Goal: Transaction & Acquisition: Book appointment/travel/reservation

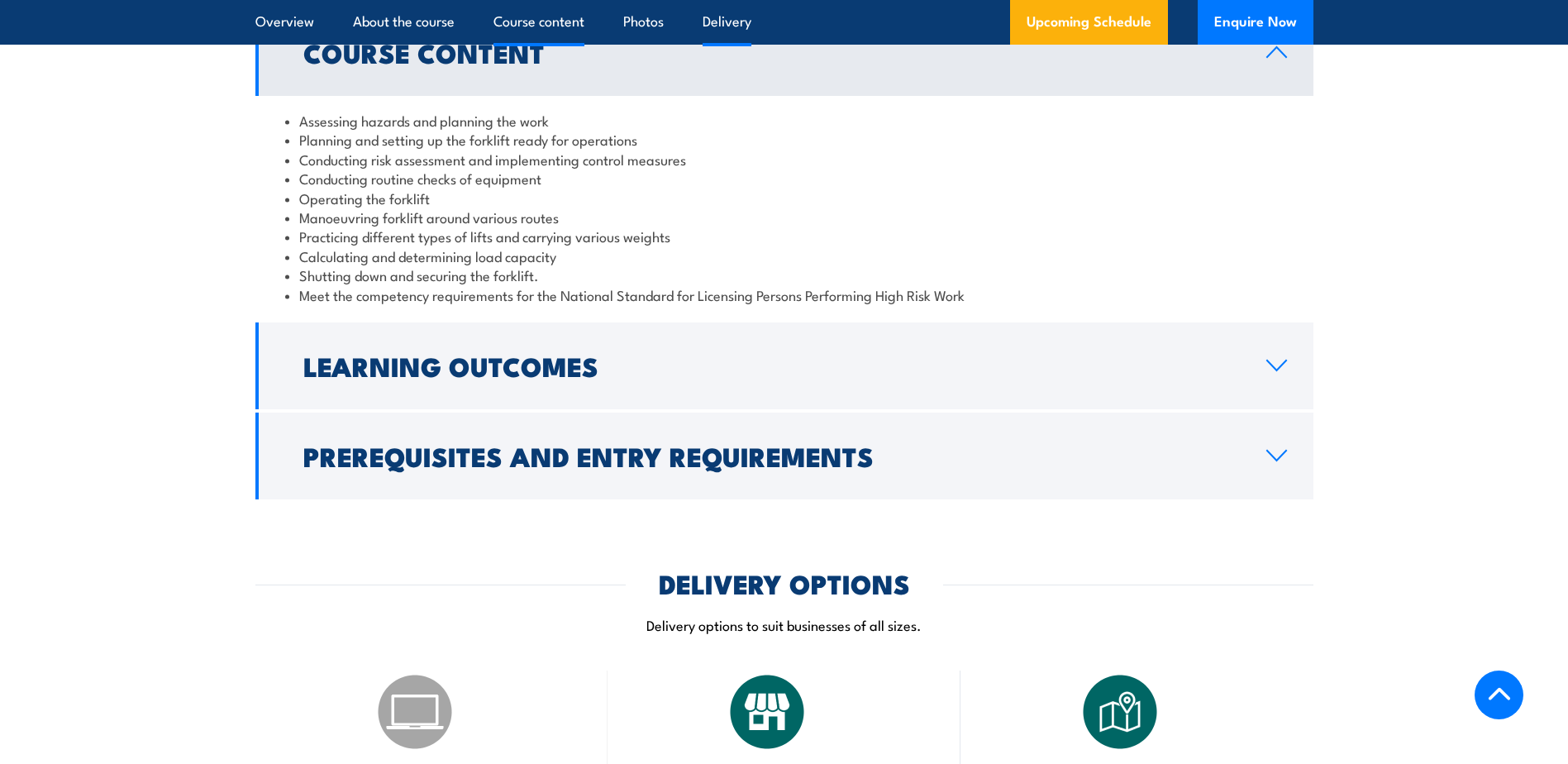
scroll to position [1557, 0]
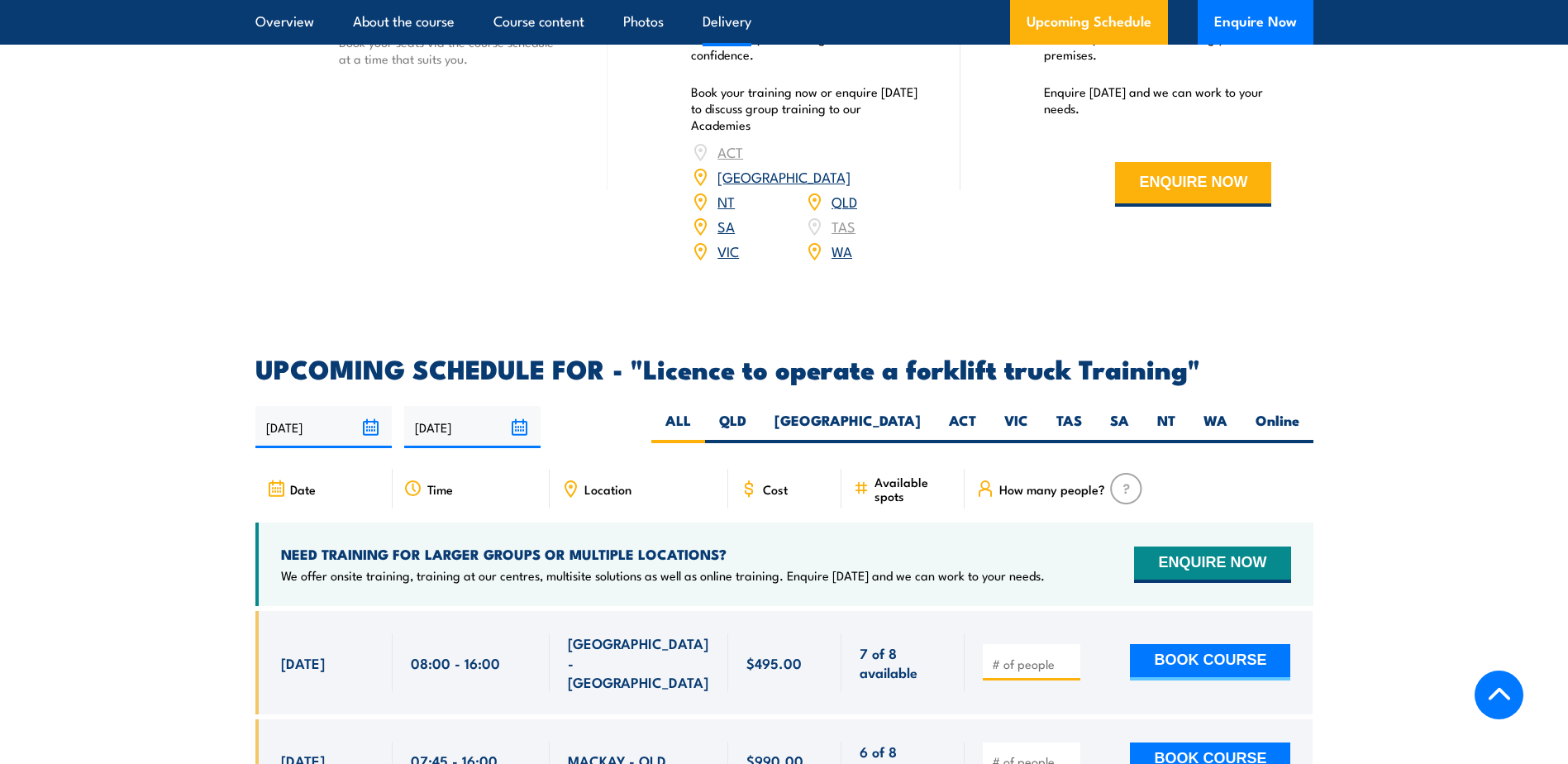
scroll to position [2562, 0]
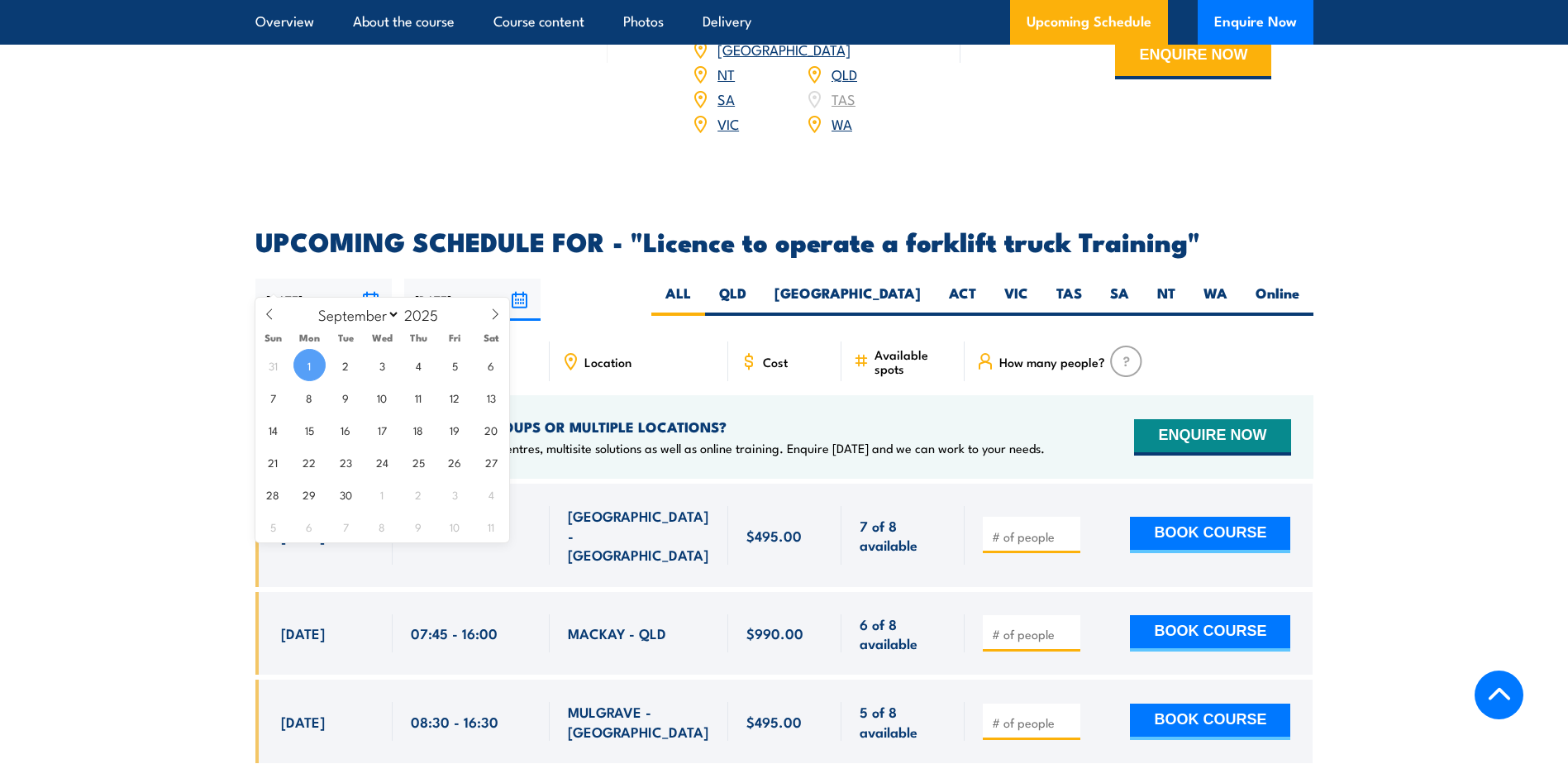
click at [365, 281] on input "[DATE]" at bounding box center [324, 299] width 136 height 42
click at [345, 439] on span "16" at bounding box center [346, 429] width 32 height 32
type input "16/09/2025"
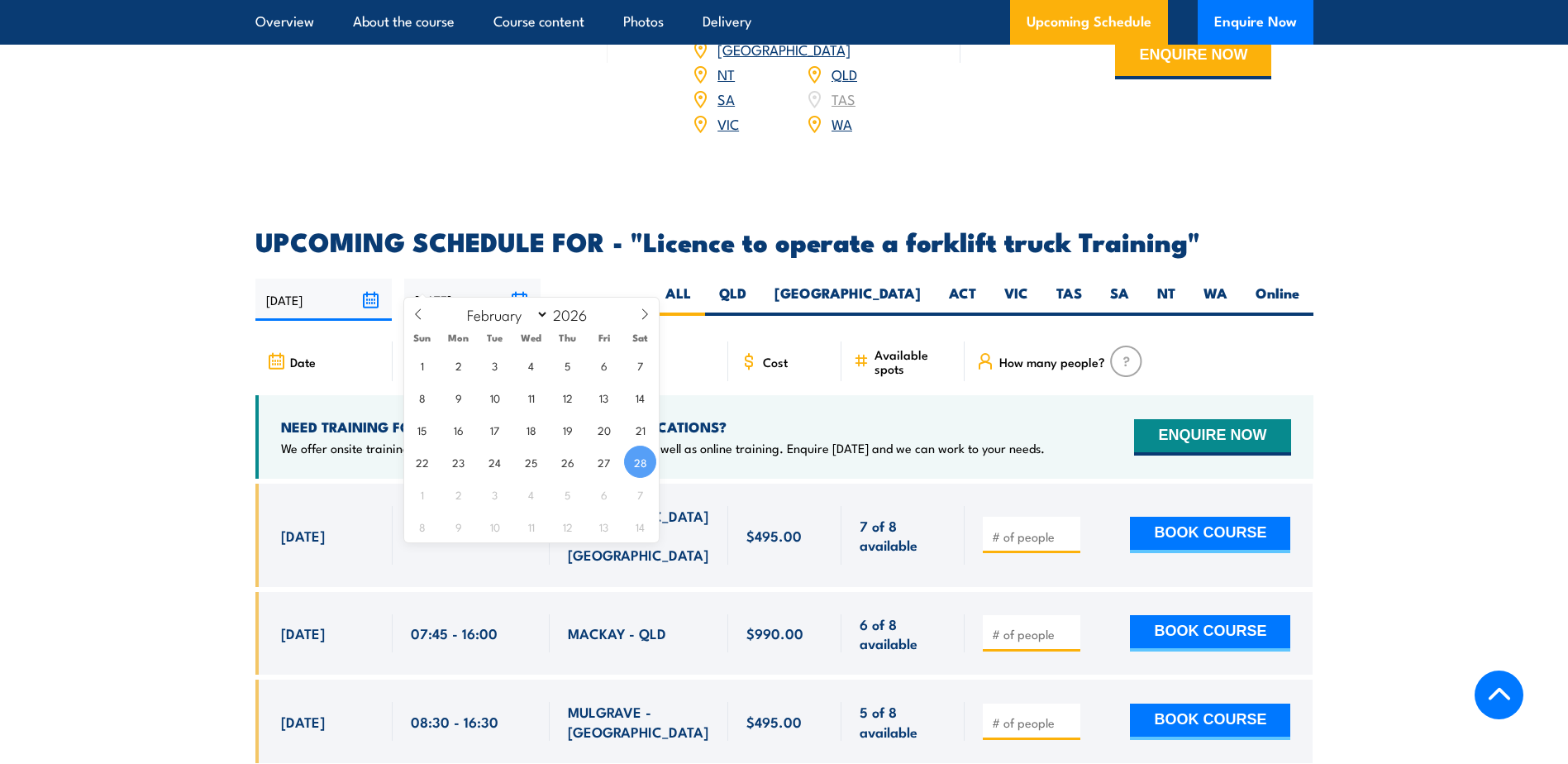
click at [525, 278] on input "[DATE]" at bounding box center [472, 299] width 136 height 42
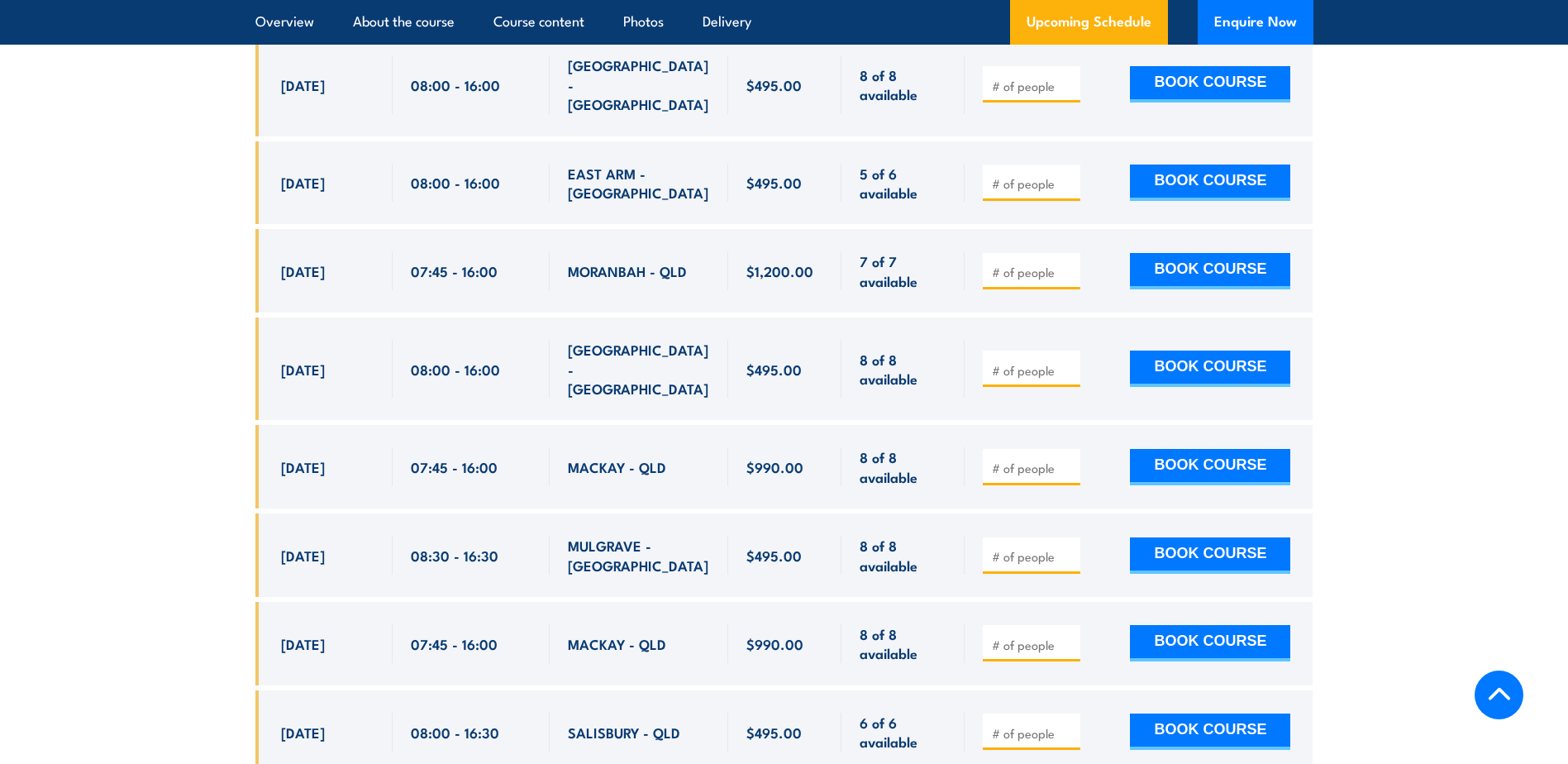
scroll to position [4337, 0]
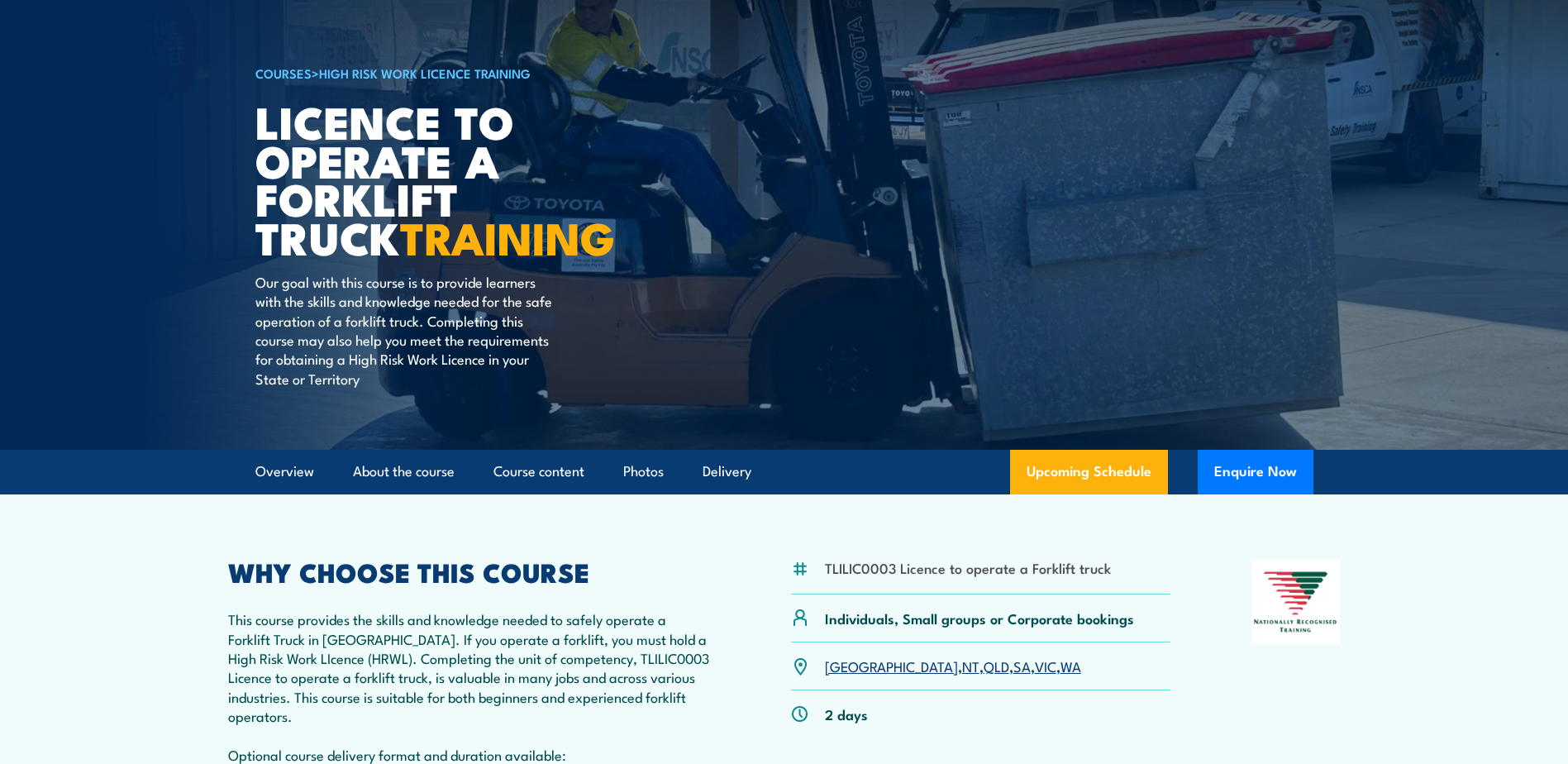
scroll to position [165, 0]
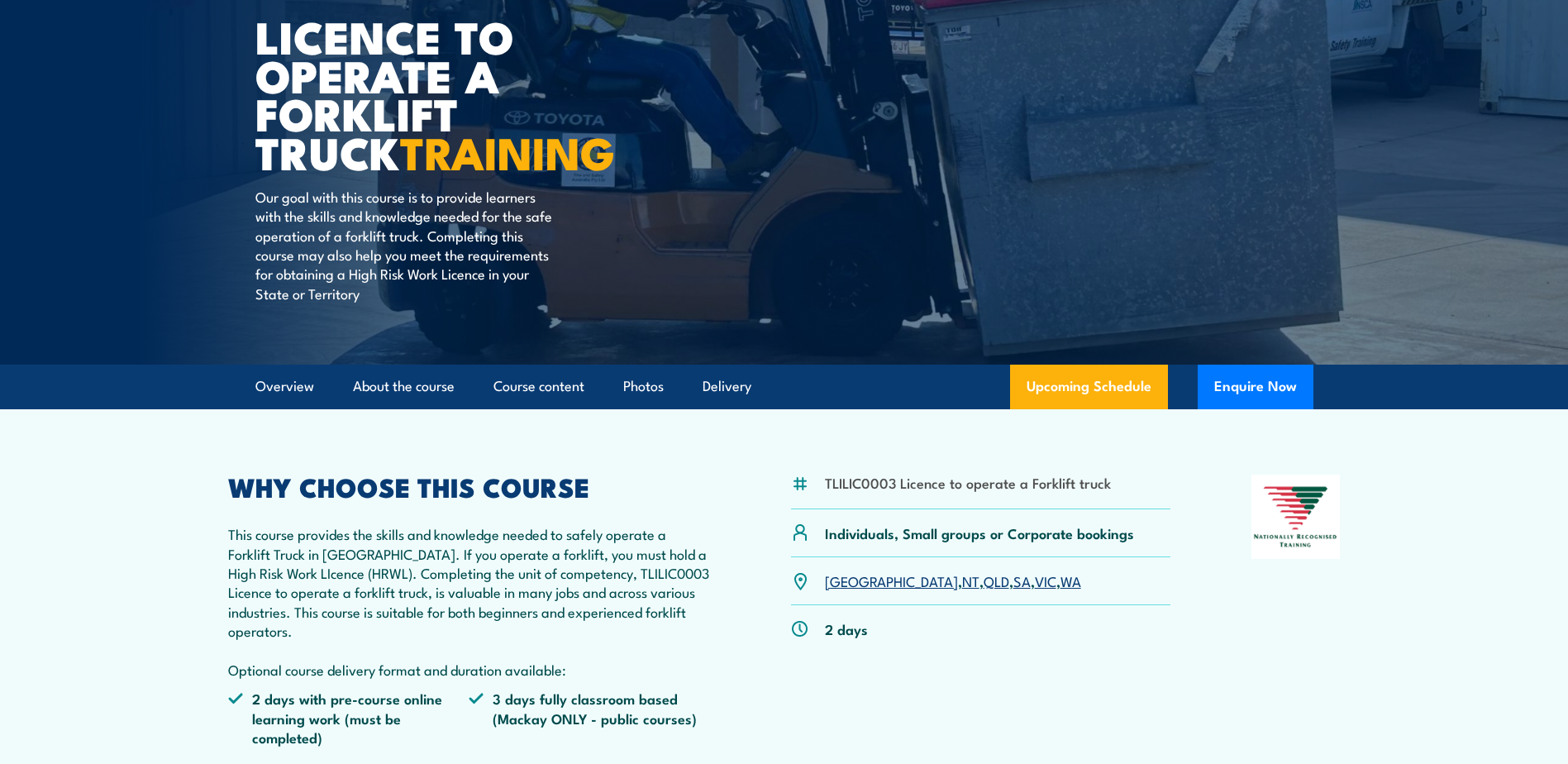
click at [1034, 588] on link "VIC" at bounding box center [1045, 580] width 22 height 20
click at [1034, 578] on link "VIC" at bounding box center [1045, 580] width 22 height 20
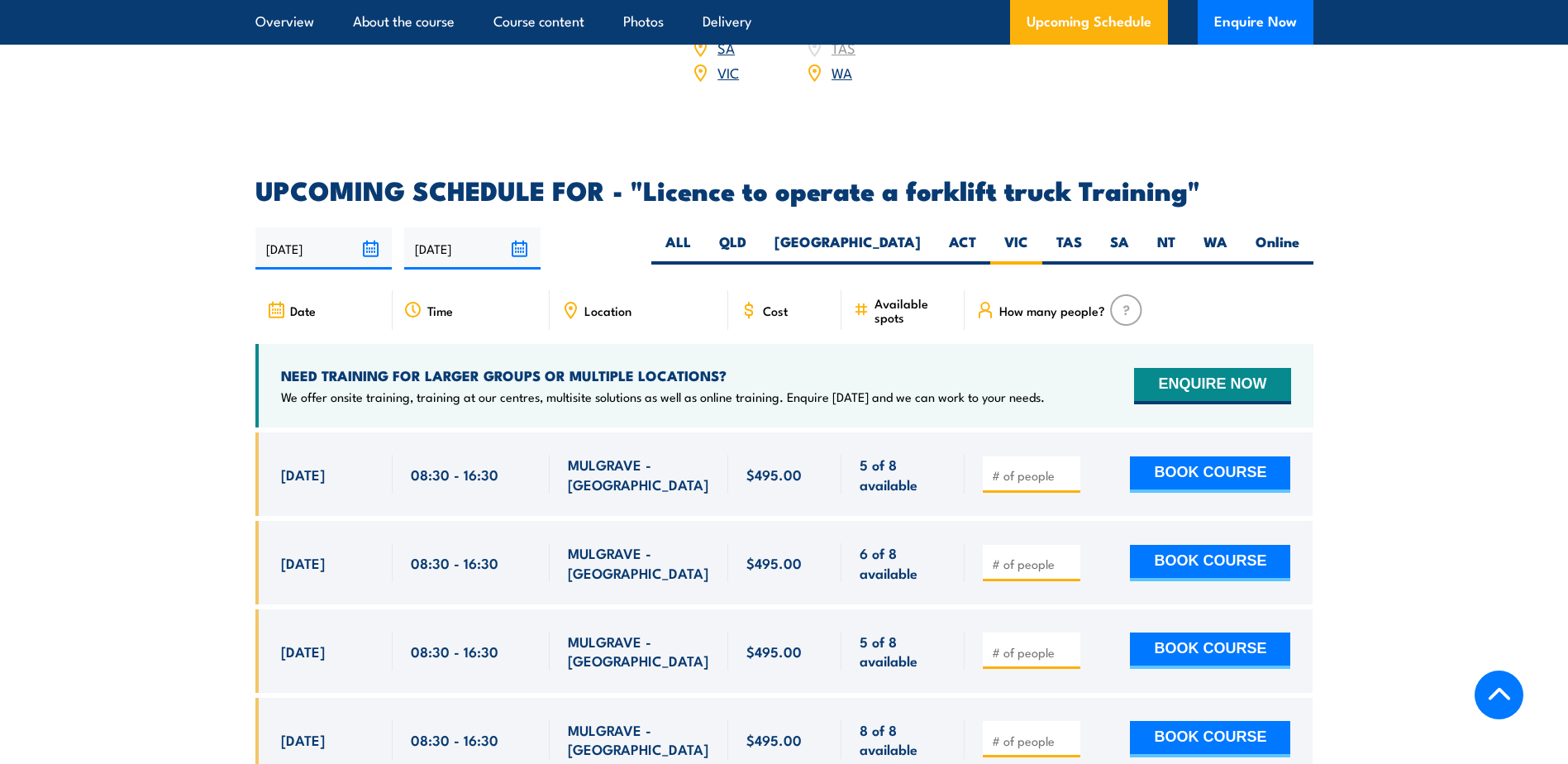
scroll to position [2601, 0]
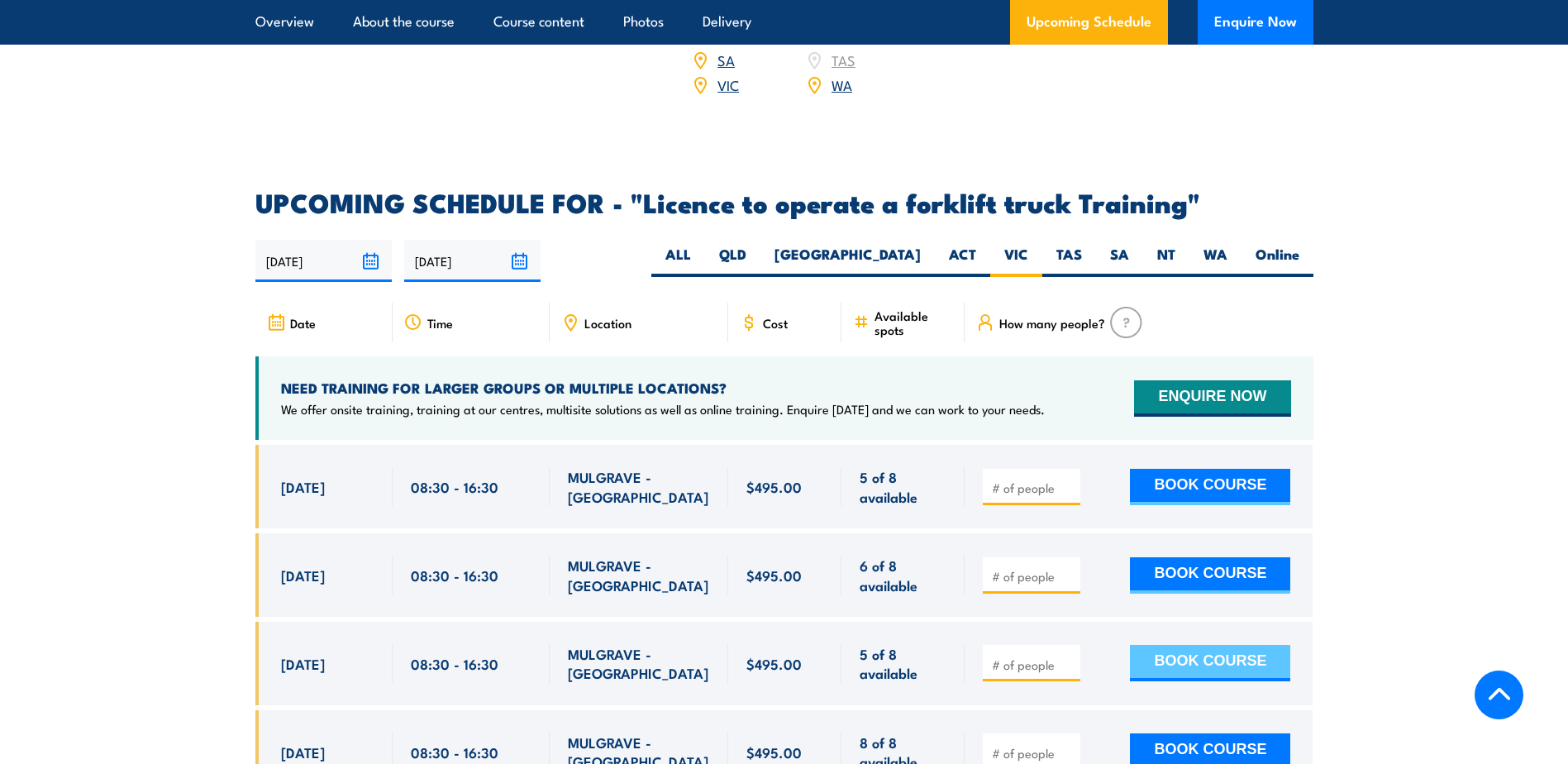
click at [1285, 645] on button "BOOK COURSE" at bounding box center [1209, 663] width 160 height 37
type input "1"
click at [1063, 656] on input "1" at bounding box center [1032, 664] width 82 height 17
click at [1159, 645] on button "BOOK COURSE" at bounding box center [1209, 663] width 160 height 37
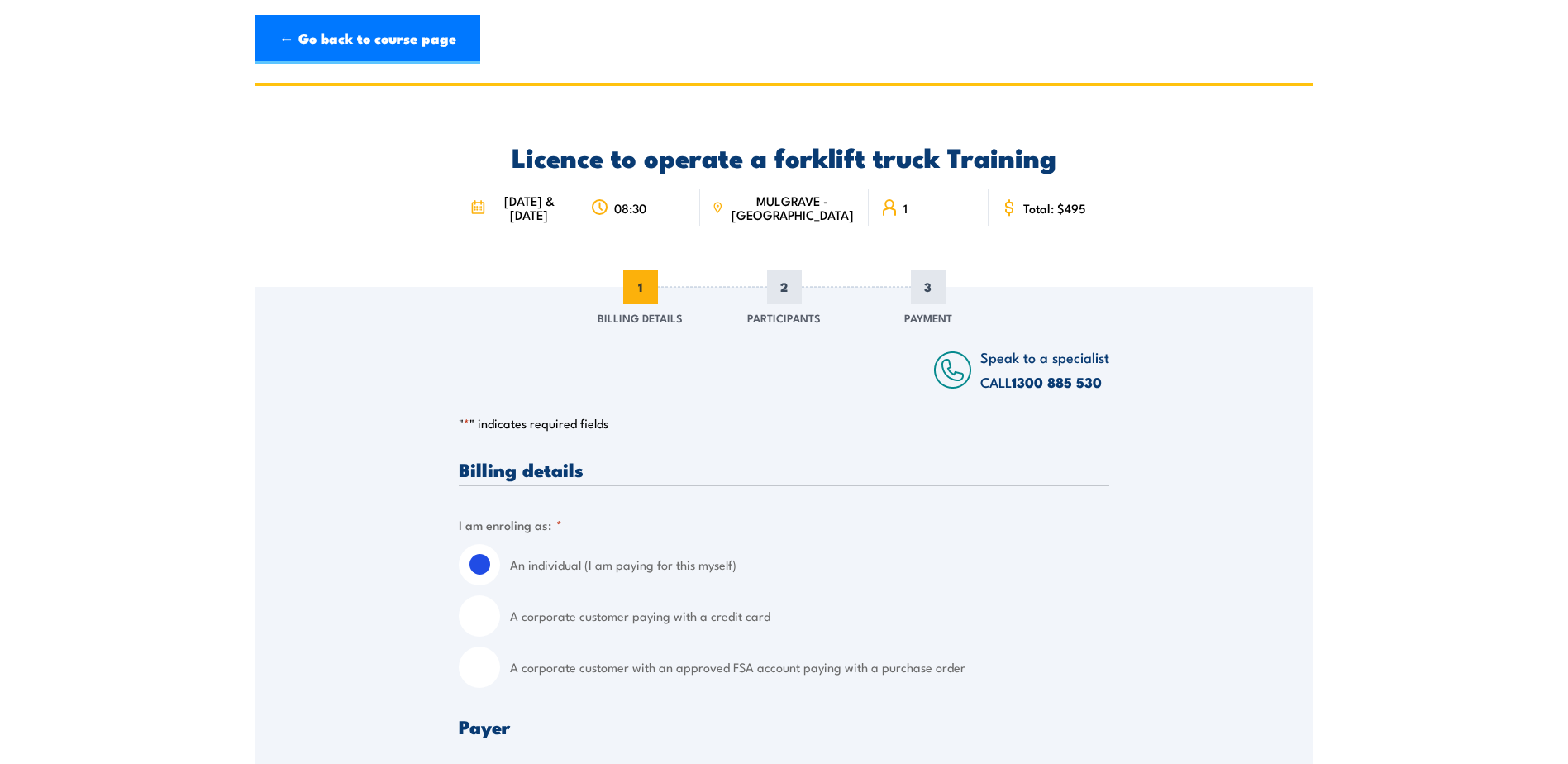
click at [509, 209] on span "[DATE] & [DATE]" at bounding box center [528, 207] width 77 height 28
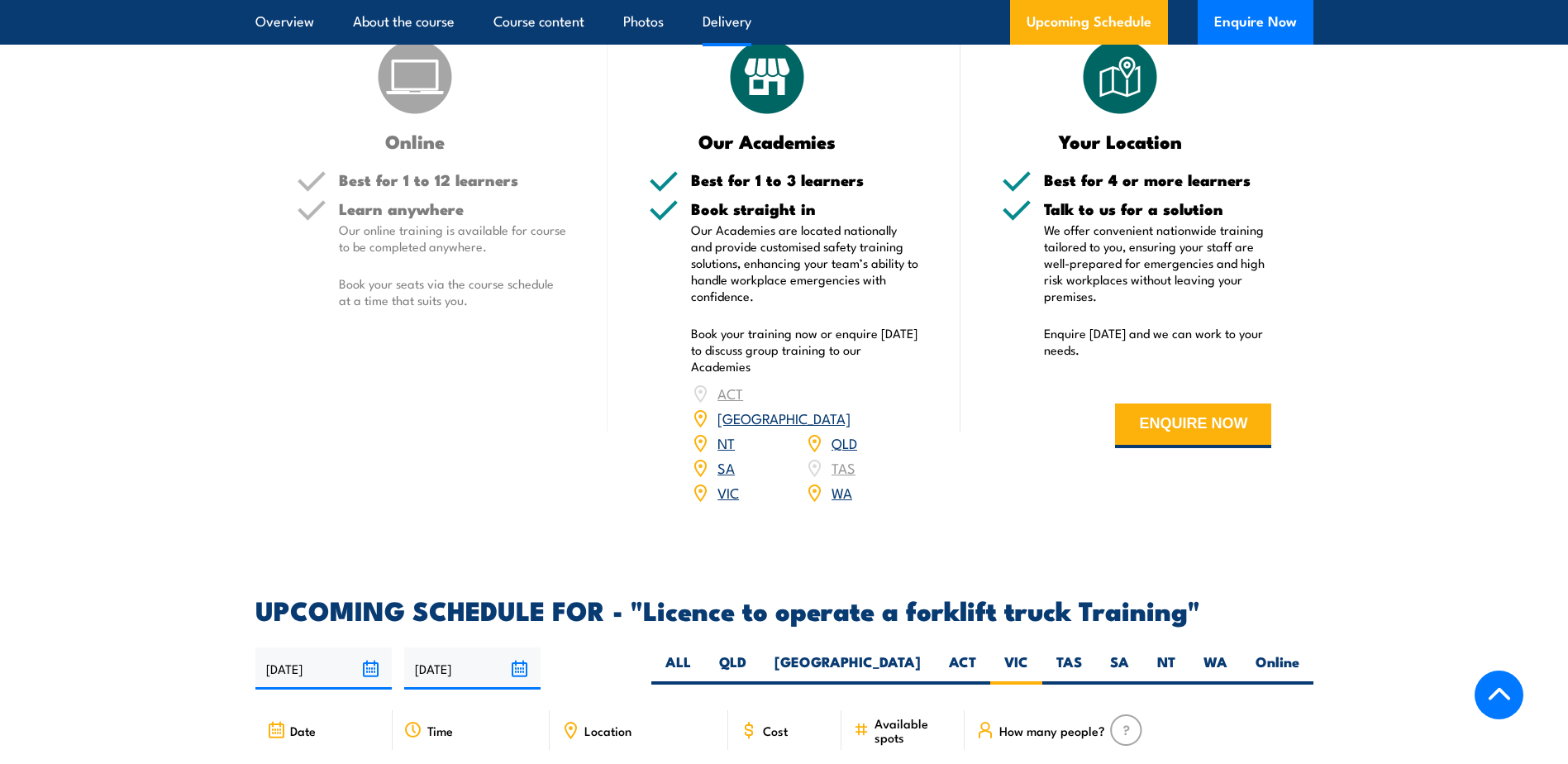
scroll to position [2188, 0]
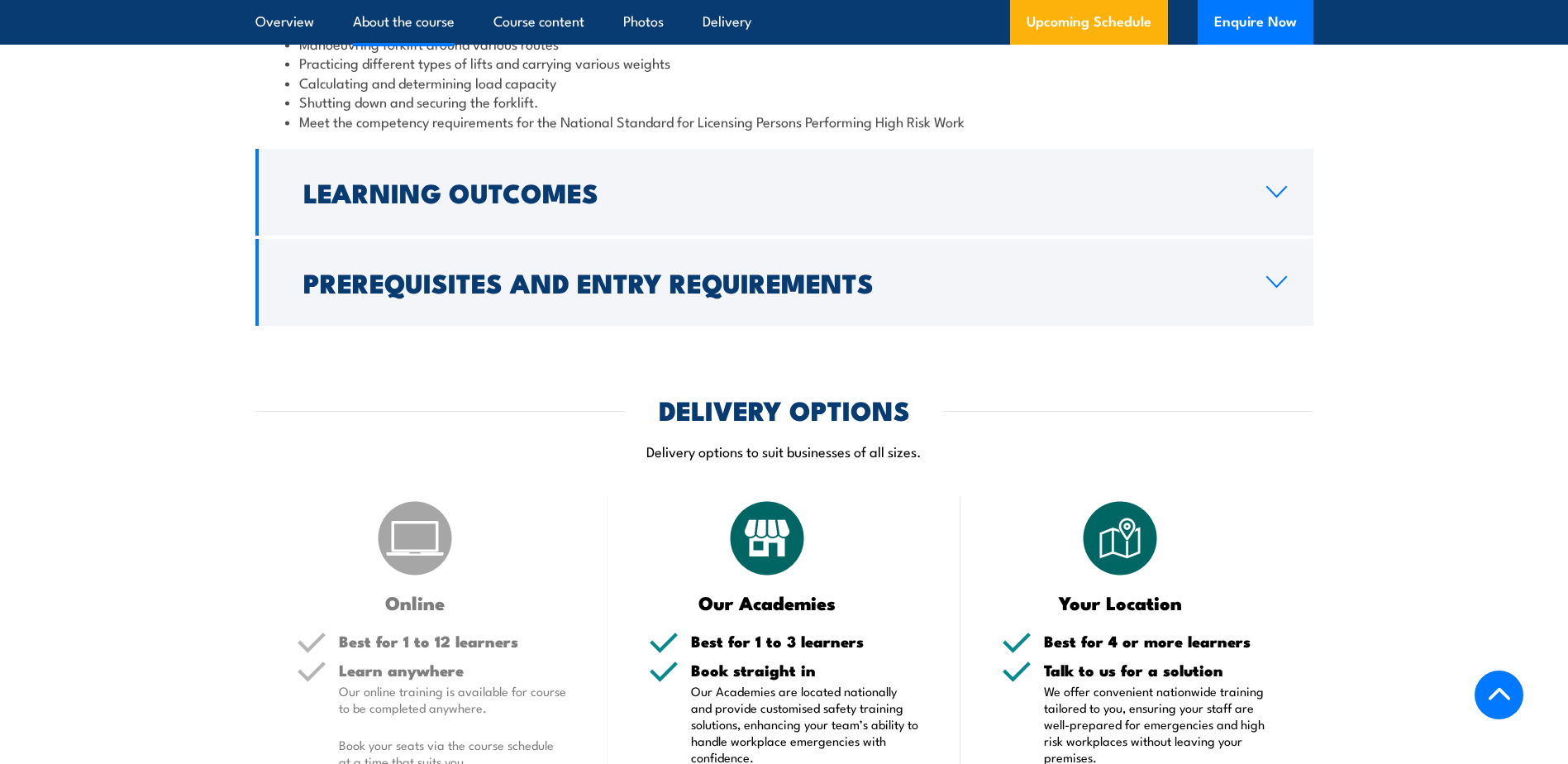
scroll to position [1735, 0]
